Goal: Task Accomplishment & Management: Manage account settings

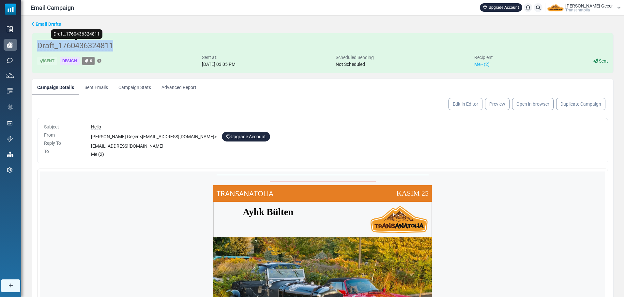
drag, startPoint x: 120, startPoint y: 47, endPoint x: 38, endPoint y: 48, distance: 81.8
click at [38, 48] on h5 "Draft_1760436324811" at bounding box center [322, 46] width 570 height 12
click at [37, 48] on span "Draft_1760436324811" at bounding box center [75, 46] width 76 height 10
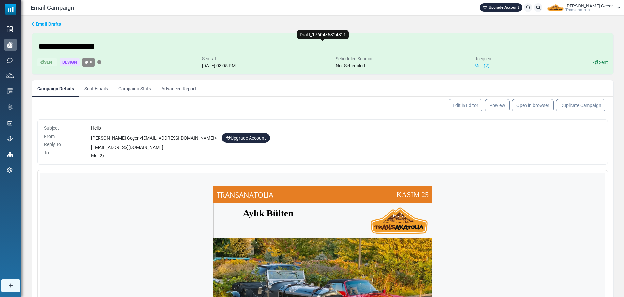
click at [120, 46] on input "**********" at bounding box center [322, 46] width 570 height 13
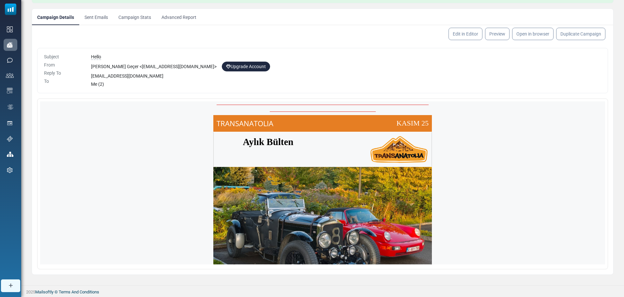
scroll to position [70, 0]
drag, startPoint x: 425, startPoint y: 102, endPoint x: 505, endPoint y: 152, distance: 94.3
click at [505, 152] on div "Aylık Bülten" at bounding box center [322, 149] width 565 height 35
click at [455, 36] on link "Edit in Editor" at bounding box center [465, 33] width 36 height 13
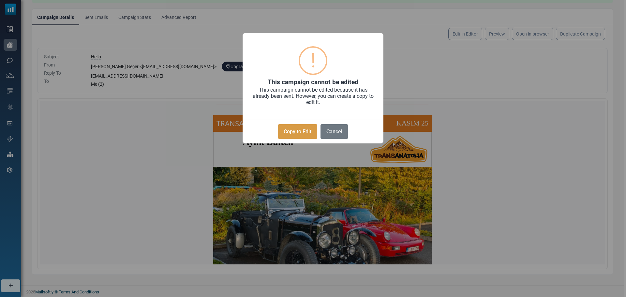
click at [310, 133] on button "Copy to Edit" at bounding box center [297, 131] width 39 height 15
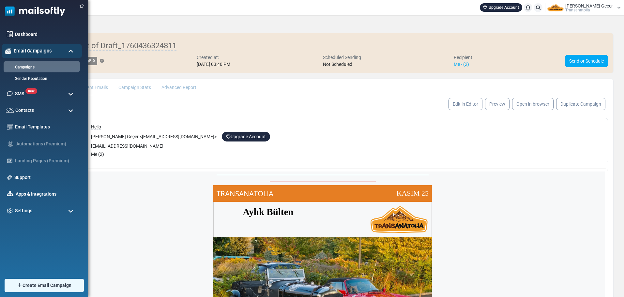
click at [40, 49] on span "Email Campaigns" at bounding box center [33, 50] width 38 height 7
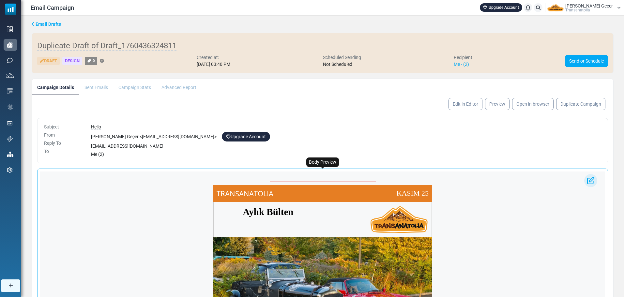
click at [470, 223] on div "Aylık Bülten" at bounding box center [322, 219] width 565 height 35
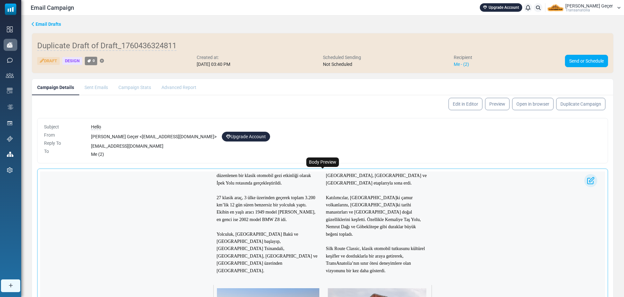
scroll to position [260, 0]
click at [304, 207] on p "27 klasik araç, 3 ülke üzerinden geçerek toplam 3.200 km’lik 12 gün süren benze…" at bounding box center [267, 204] width 103 height 37
click at [301, 203] on p "27 klasik araç, 3 ülke üzerinden geçerek toplam 3.200 km’lik 12 gün süren benze…" at bounding box center [267, 204] width 103 height 37
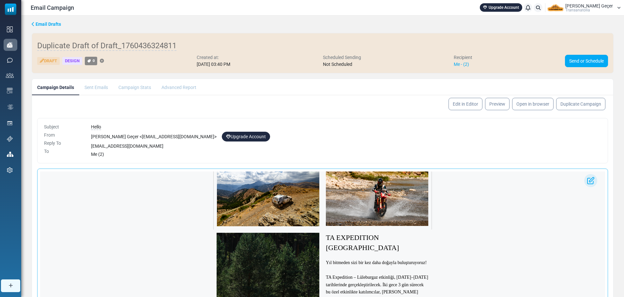
scroll to position [553, 0]
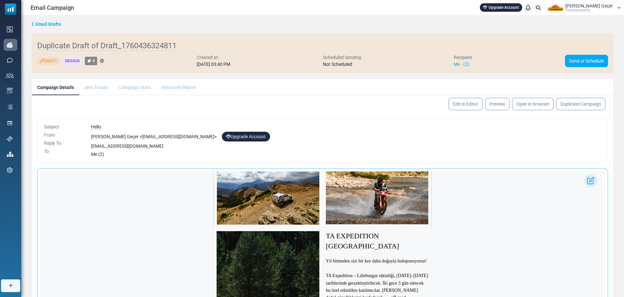
click at [590, 180] on img at bounding box center [590, 180] width 13 height 13
click at [591, 182] on img at bounding box center [590, 180] width 13 height 13
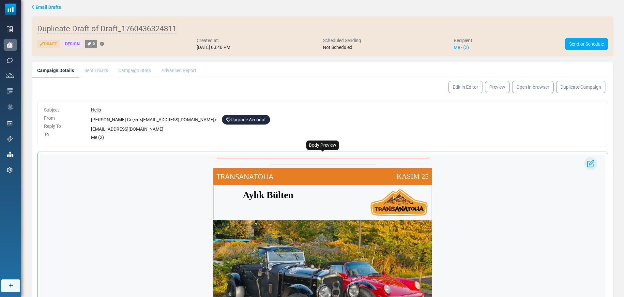
scroll to position [0, 0]
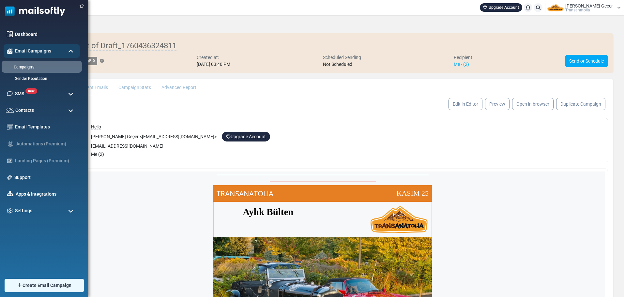
click at [40, 65] on link "Campaigns" at bounding box center [41, 67] width 78 height 6
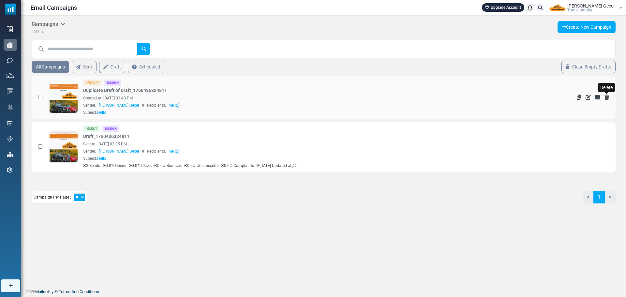
click at [606, 95] on icon "Delete" at bounding box center [606, 97] width 5 height 5
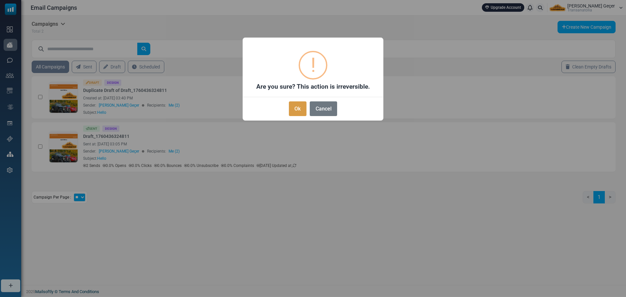
click at [290, 111] on button "Ok" at bounding box center [298, 108] width 18 height 15
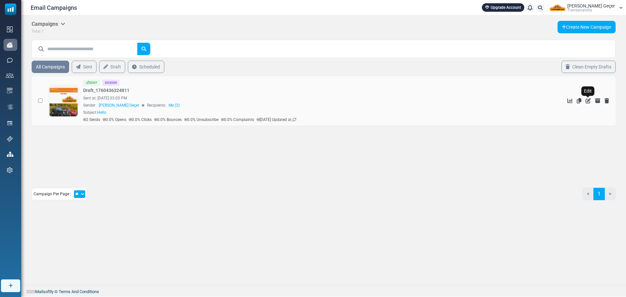
click at [588, 102] on icon "Edit" at bounding box center [587, 100] width 5 height 5
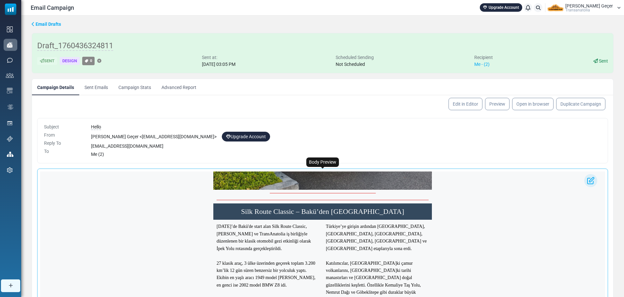
scroll to position [195, 0]
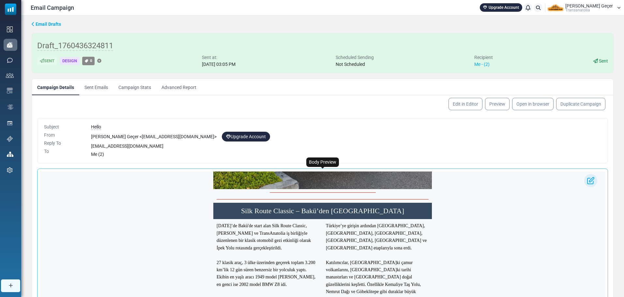
click at [277, 215] on h1 "Silk Route Classic – Bakü’den [GEOGRAPHIC_DATA]" at bounding box center [322, 211] width 212 height 10
click at [277, 211] on h1 "Silk Route Classic – Bakü’den [GEOGRAPHIC_DATA]" at bounding box center [322, 211] width 212 height 10
click at [277, 210] on h1 "Silk Route Classic – Bakü’den [GEOGRAPHIC_DATA]" at bounding box center [322, 211] width 212 height 10
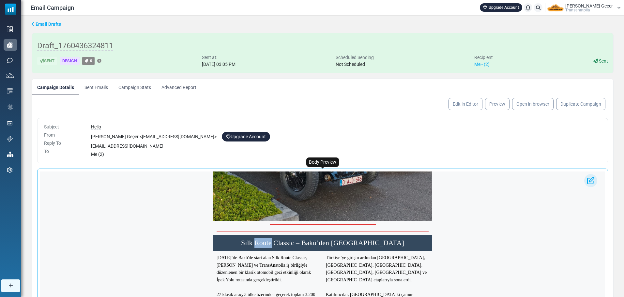
scroll to position [163, 0]
click at [591, 180] on img at bounding box center [590, 180] width 13 height 13
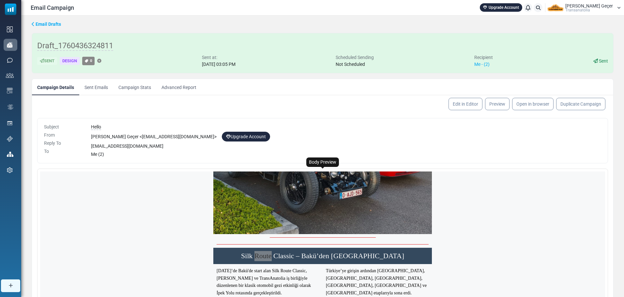
scroll to position [150, 0]
click at [468, 104] on link "Edit in Editor" at bounding box center [465, 103] width 36 height 13
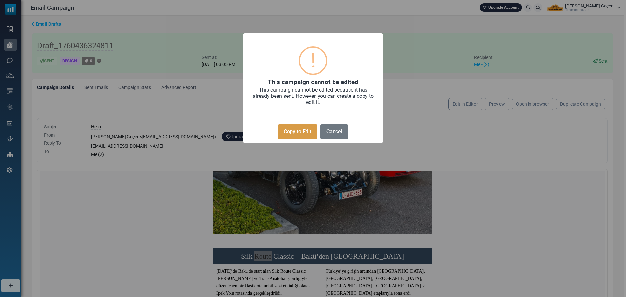
click at [289, 128] on button "Copy to Edit" at bounding box center [297, 131] width 39 height 15
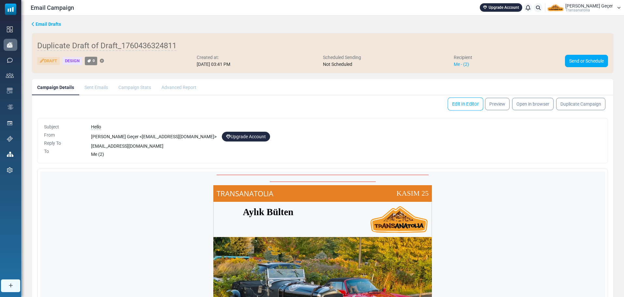
click at [461, 105] on link "Edit in Editor" at bounding box center [465, 103] width 36 height 13
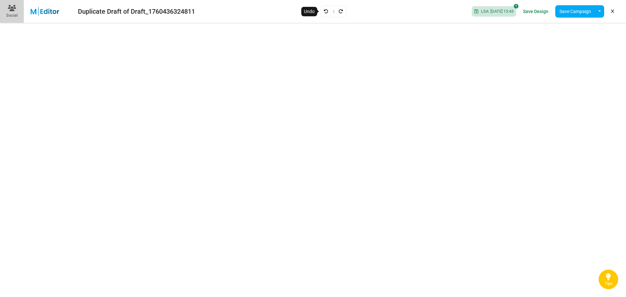
click at [323, 8] on link "Undo" at bounding box center [325, 11] width 5 height 8
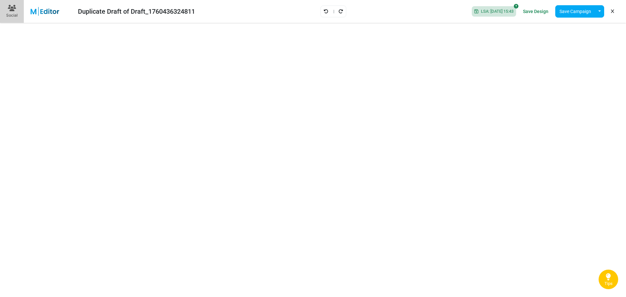
click at [323, 8] on link "Undo" at bounding box center [325, 11] width 5 height 8
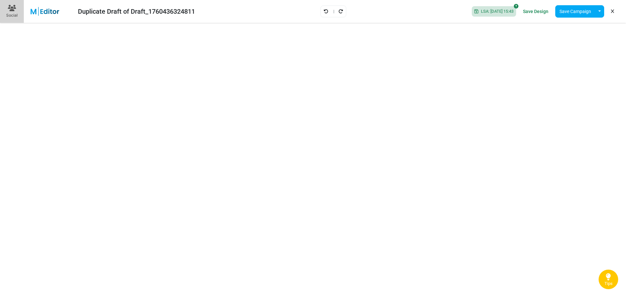
click at [323, 8] on link "Undo" at bounding box center [325, 11] width 5 height 8
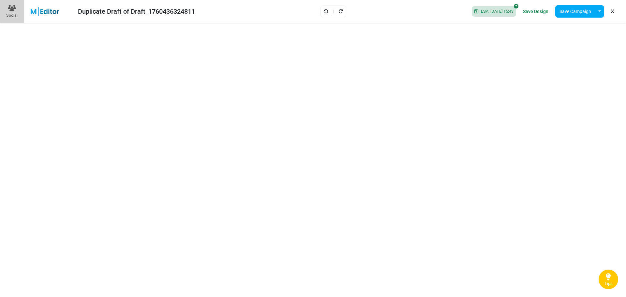
click at [323, 8] on link "Undo" at bounding box center [325, 11] width 5 height 8
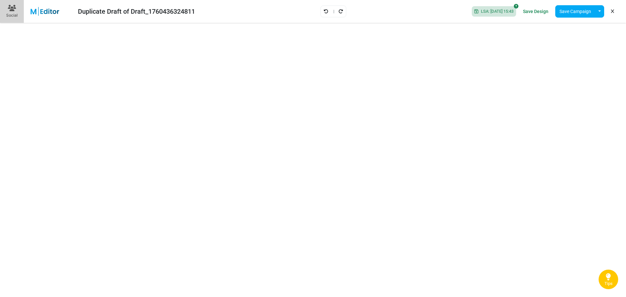
click at [323, 8] on link "Undo" at bounding box center [325, 11] width 5 height 8
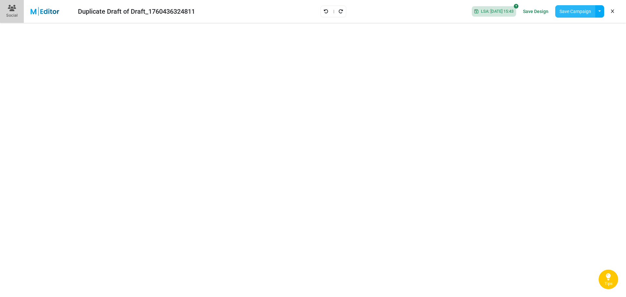
click at [563, 15] on button "Save Campaign" at bounding box center [575, 11] width 40 height 12
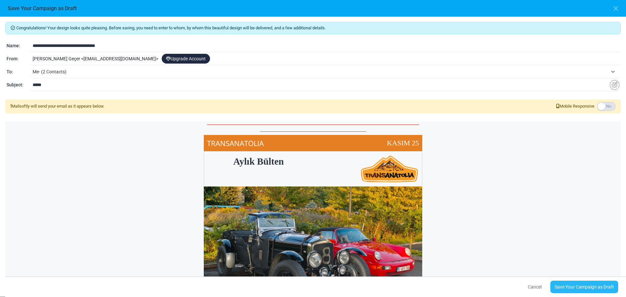
drag, startPoint x: 543, startPoint y: 238, endPoint x: 581, endPoint y: 286, distance: 61.0
click at [581, 286] on link "Save Your Campaign as Draft" at bounding box center [584, 287] width 68 height 12
